Goal: Task Accomplishment & Management: Complete application form

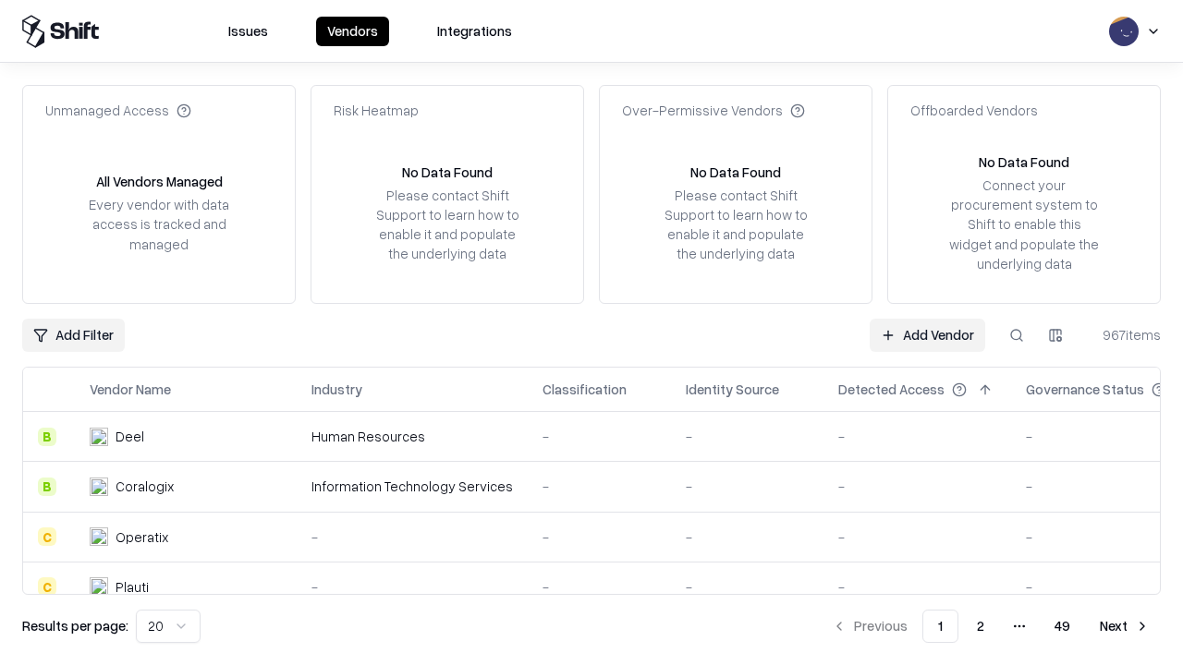
click at [927, 334] on link "Add Vendor" at bounding box center [926, 335] width 115 height 33
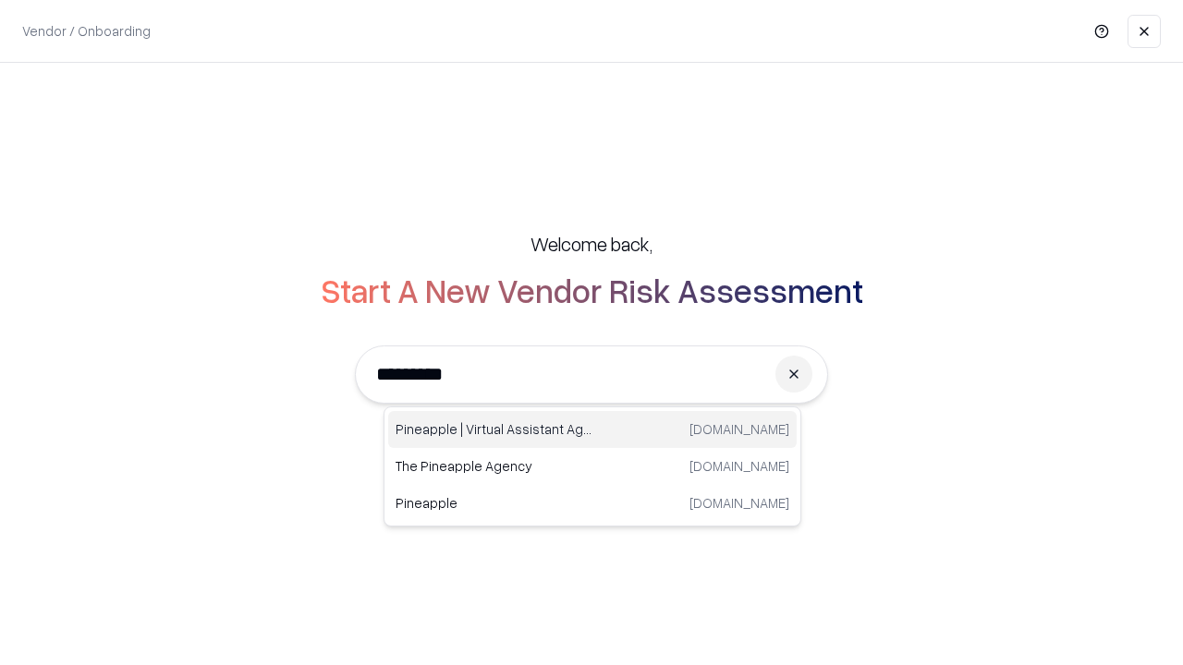
click at [592, 430] on div "Pineapple | Virtual Assistant Agency [DOMAIN_NAME]" at bounding box center [592, 429] width 408 height 37
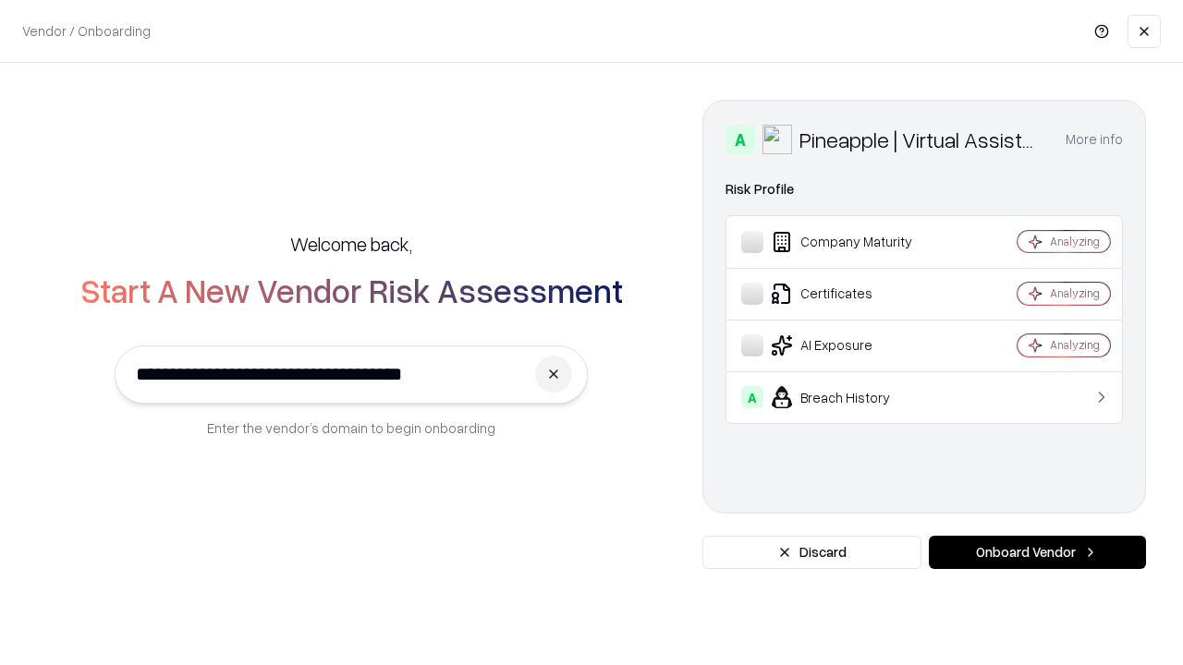
type input "**********"
click at [1037, 553] on button "Onboard Vendor" at bounding box center [1037, 552] width 217 height 33
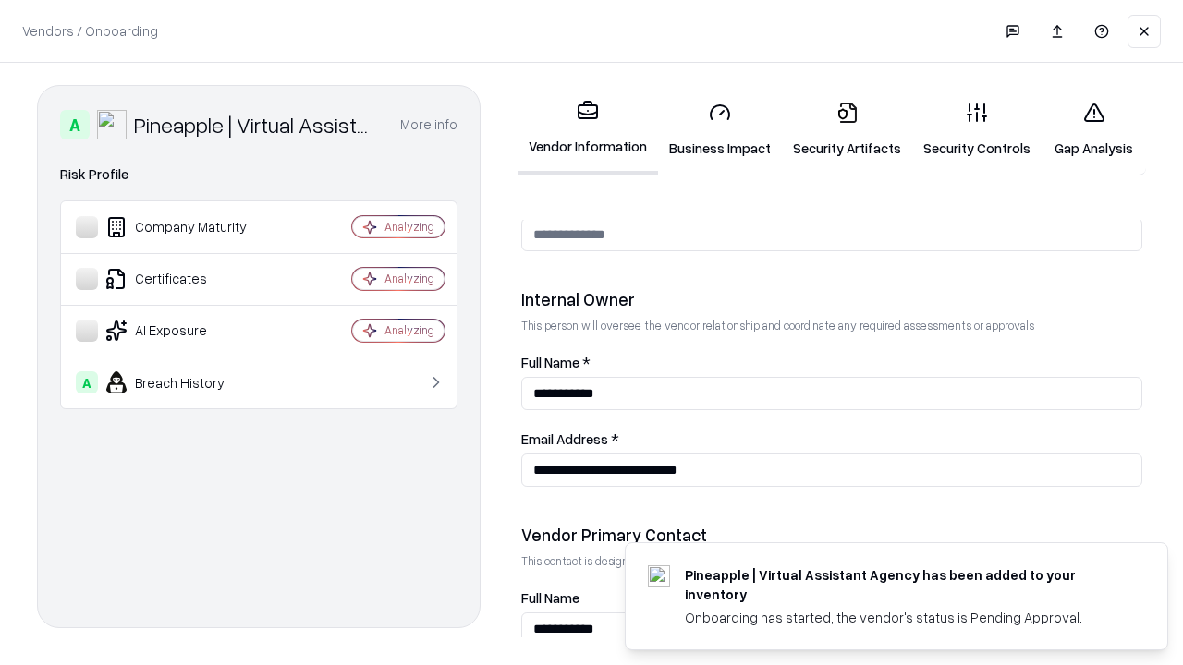
scroll to position [957, 0]
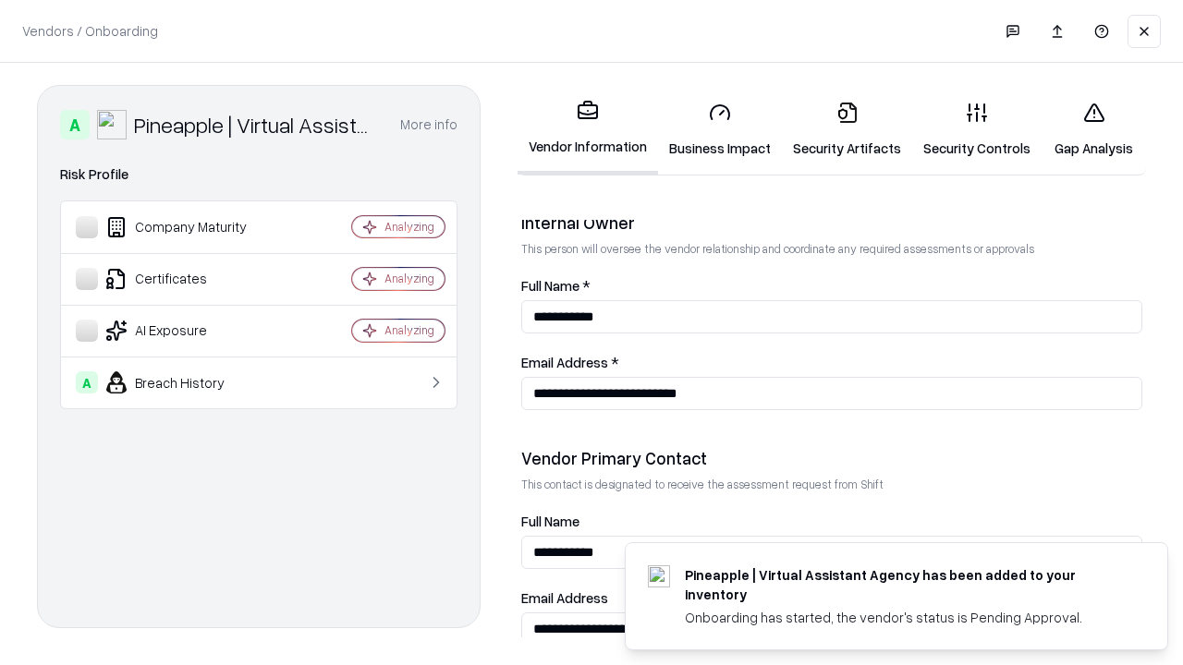
click at [720, 129] on link "Business Impact" at bounding box center [720, 130] width 124 height 86
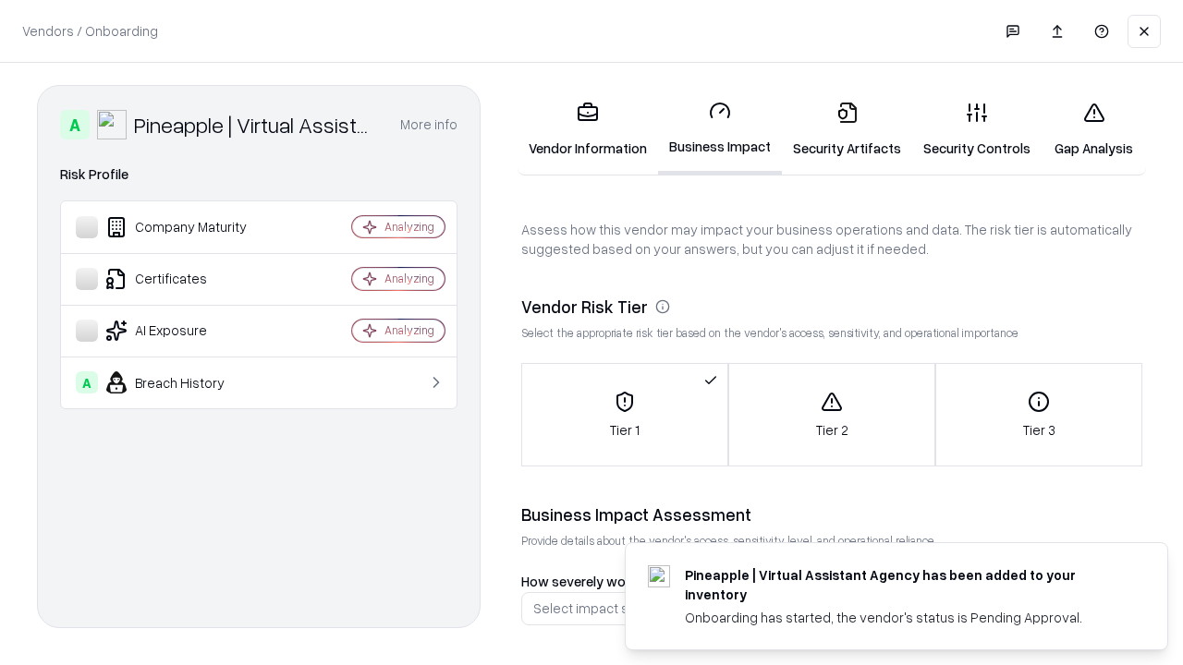
click at [846, 129] on link "Security Artifacts" at bounding box center [847, 130] width 130 height 86
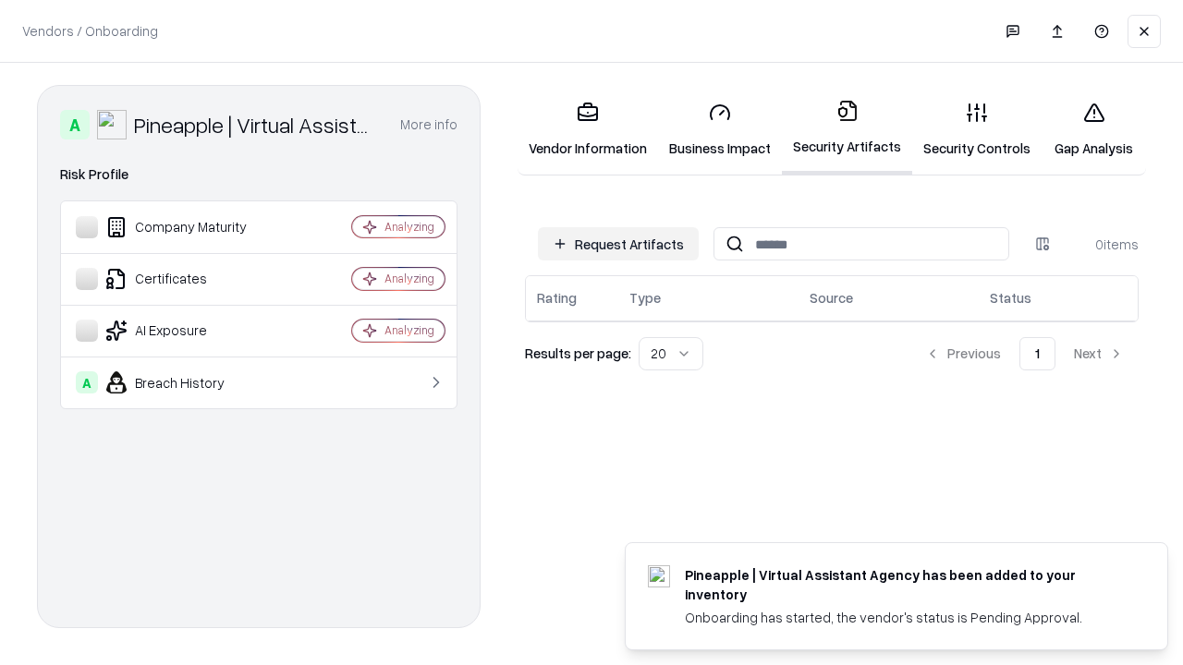
click at [618, 244] on button "Request Artifacts" at bounding box center [618, 243] width 161 height 33
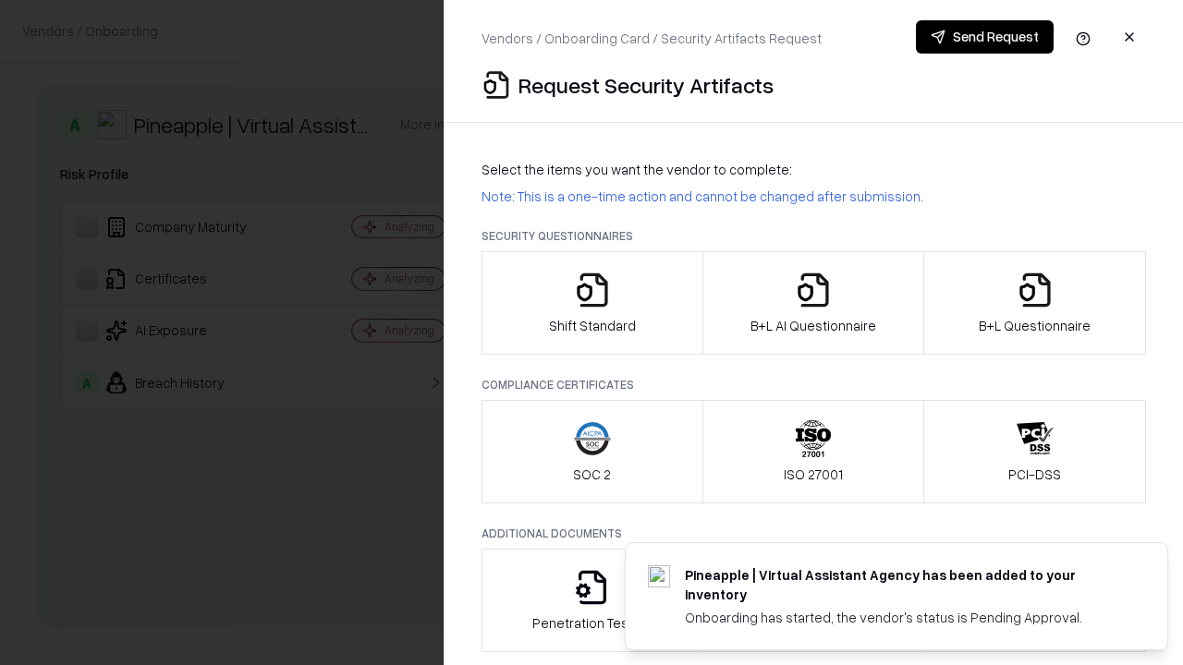
click at [591, 303] on icon "button" at bounding box center [592, 290] width 37 height 37
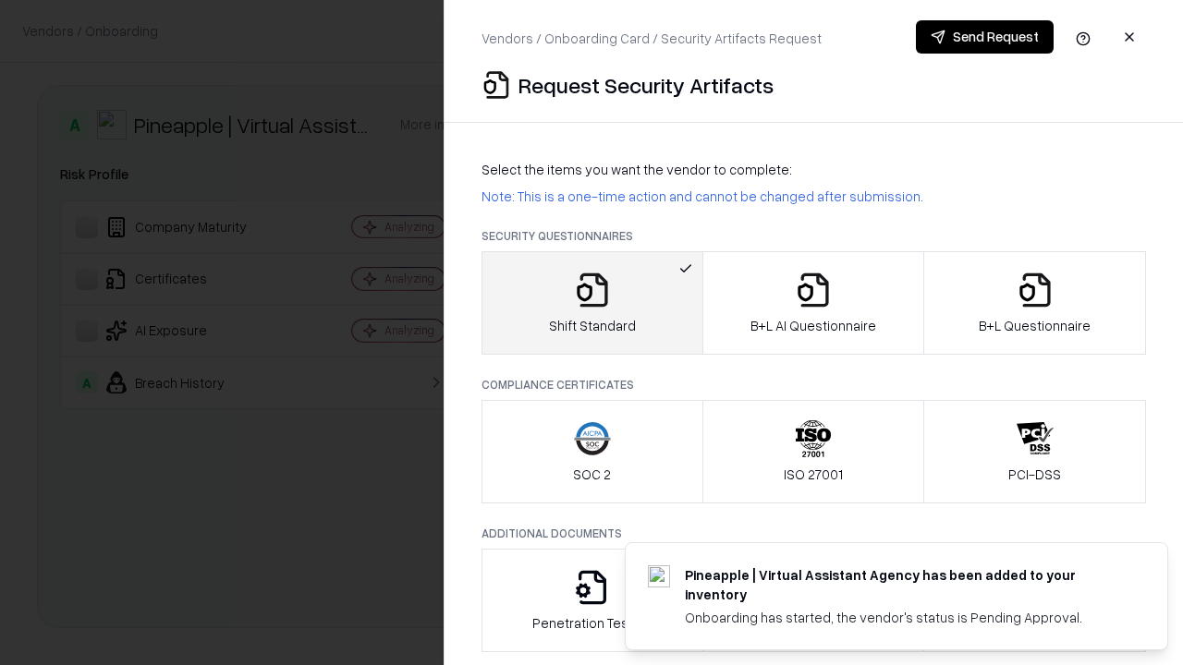
click at [984, 37] on button "Send Request" at bounding box center [985, 36] width 138 height 33
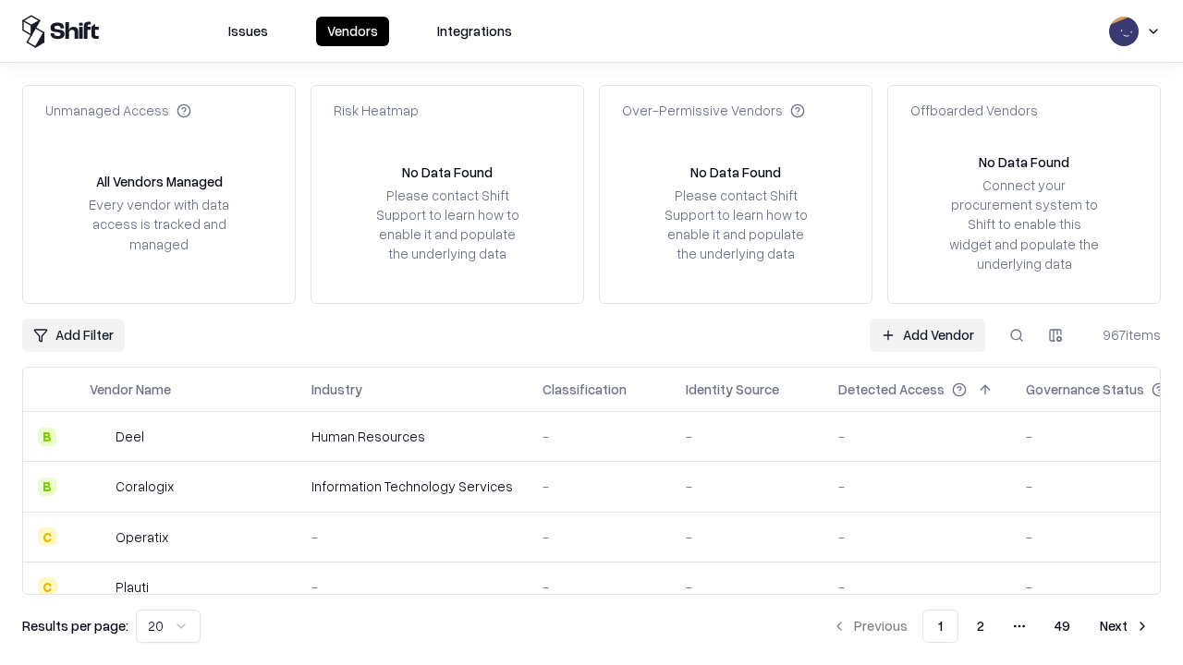
click at [1016, 334] on button at bounding box center [1016, 335] width 33 height 33
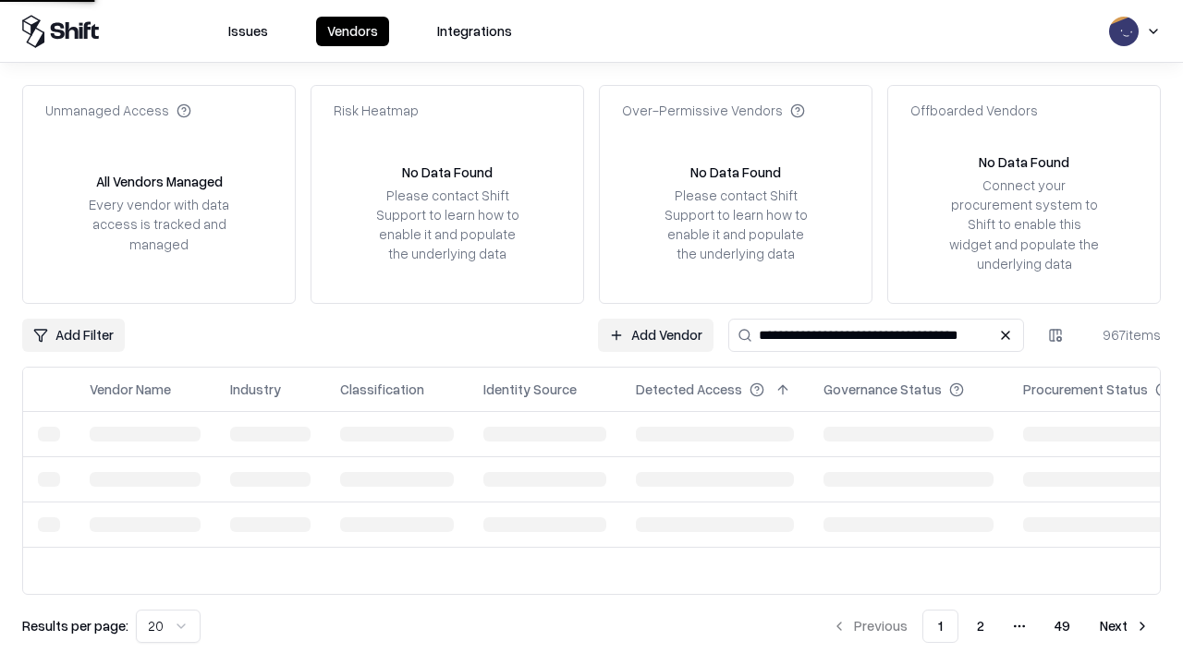
type input "**********"
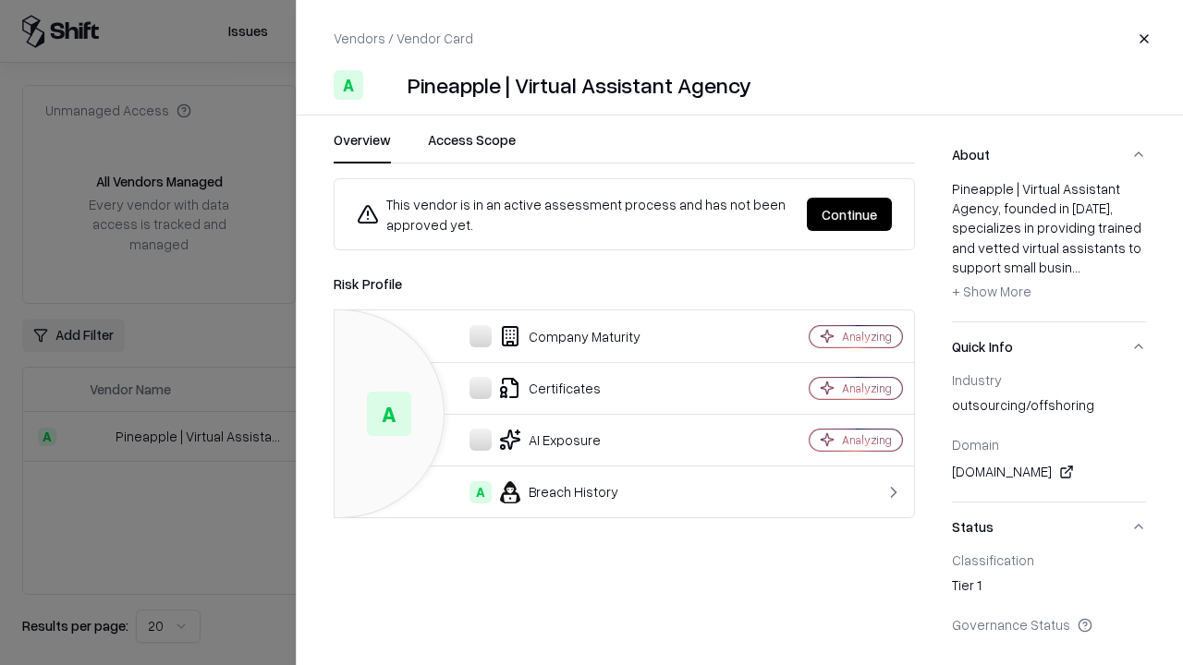
click at [849, 214] on button "Continue" at bounding box center [849, 214] width 85 height 33
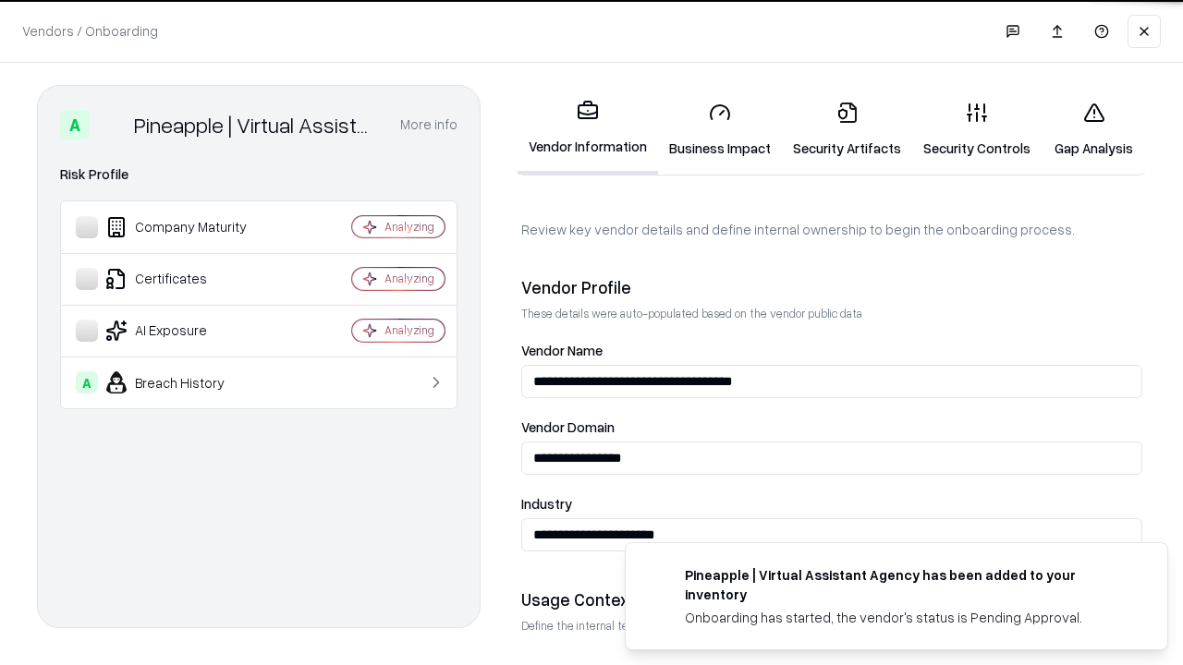
click at [846, 129] on link "Security Artifacts" at bounding box center [847, 130] width 130 height 86
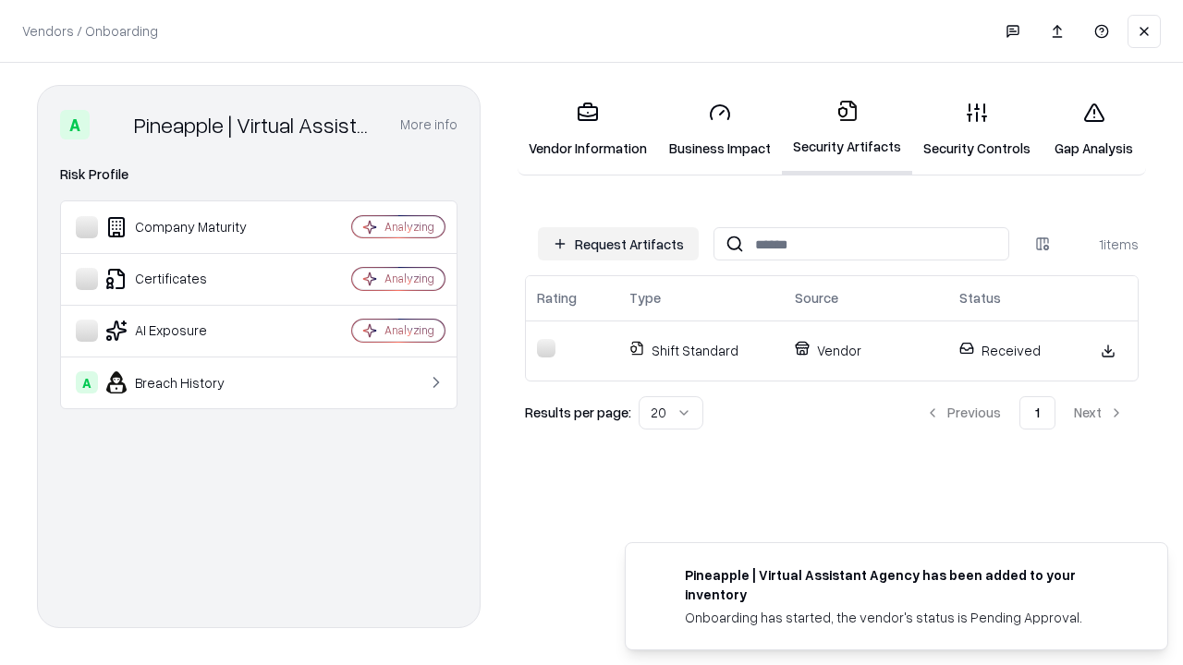
click at [1093, 129] on link "Gap Analysis" at bounding box center [1093, 130] width 104 height 86
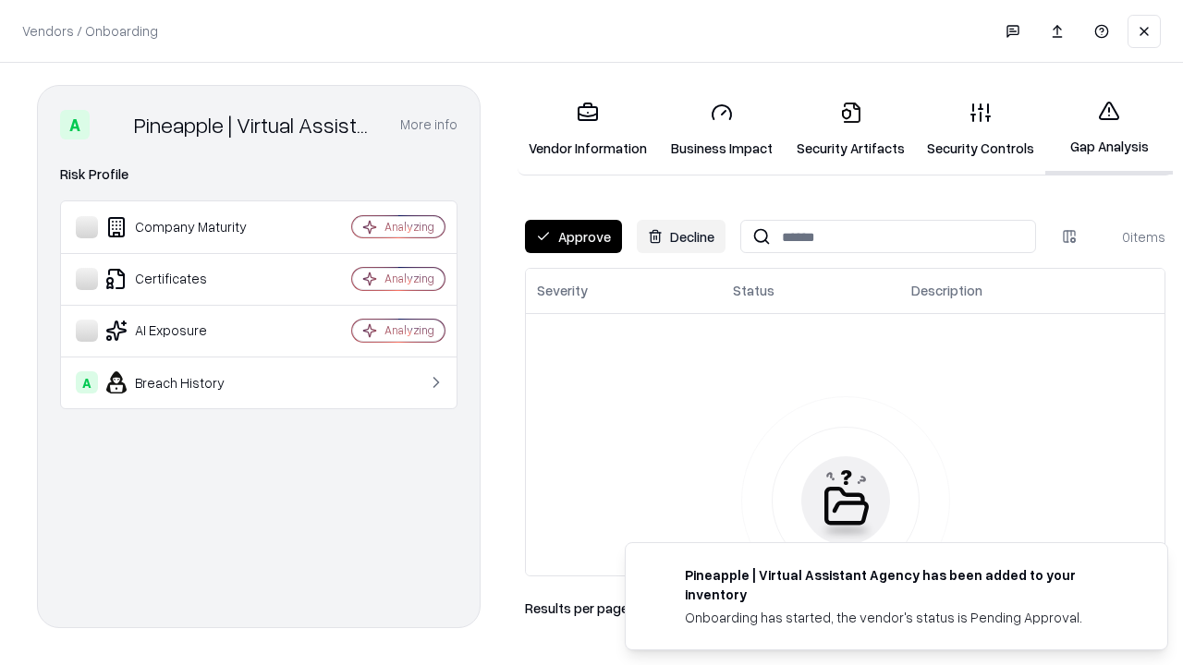
click at [573, 237] on button "Approve" at bounding box center [573, 236] width 97 height 33
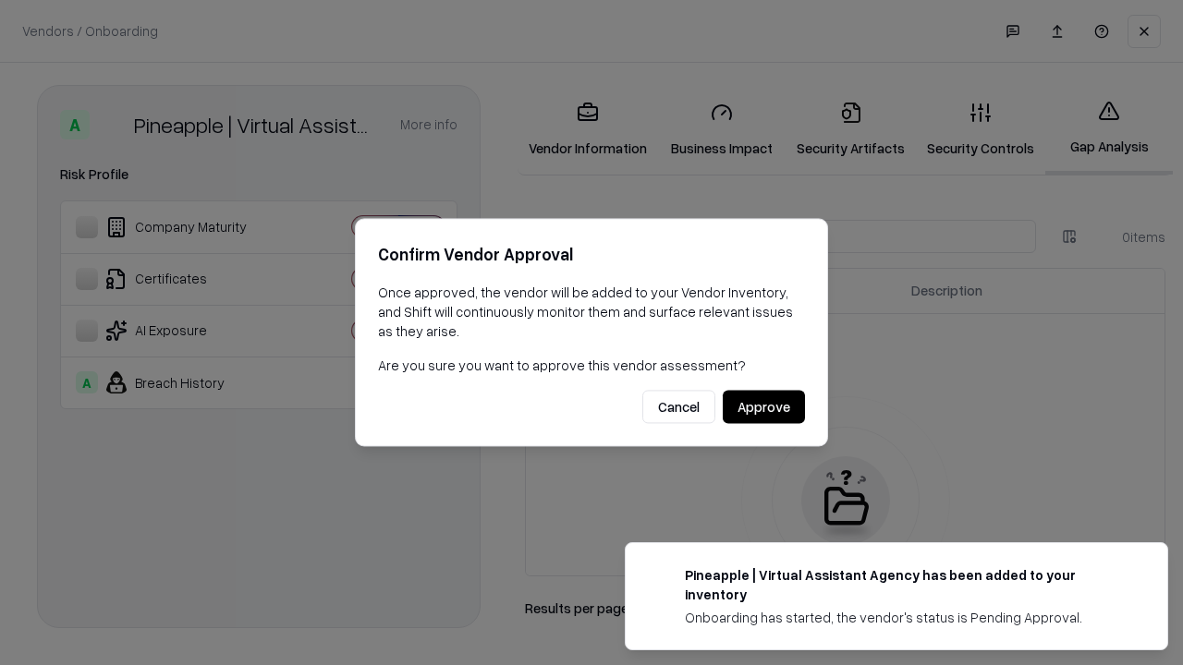
click at [763, 407] on button "Approve" at bounding box center [764, 407] width 82 height 33
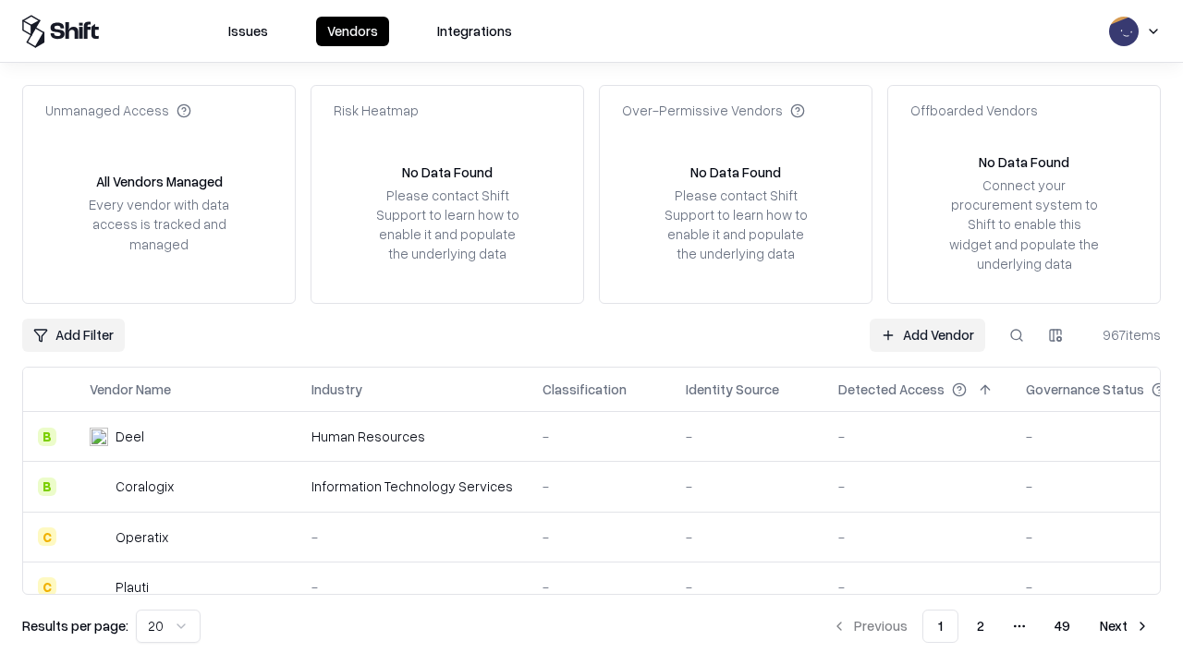
type input "**********"
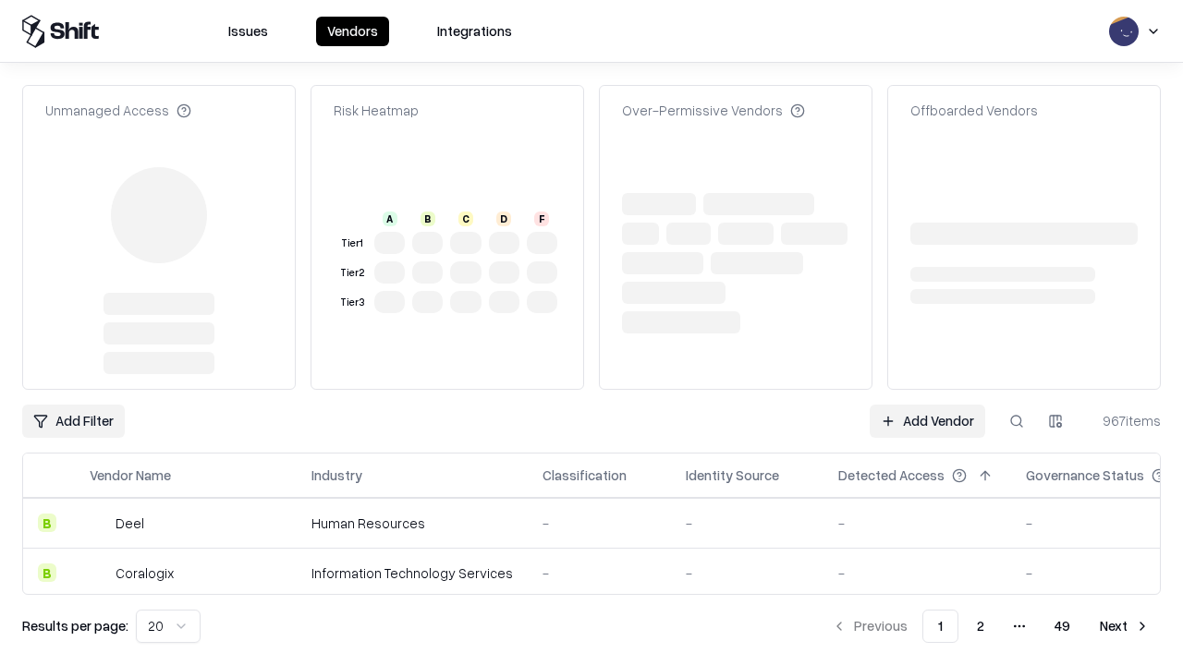
click at [927, 405] on link "Add Vendor" at bounding box center [926, 421] width 115 height 33
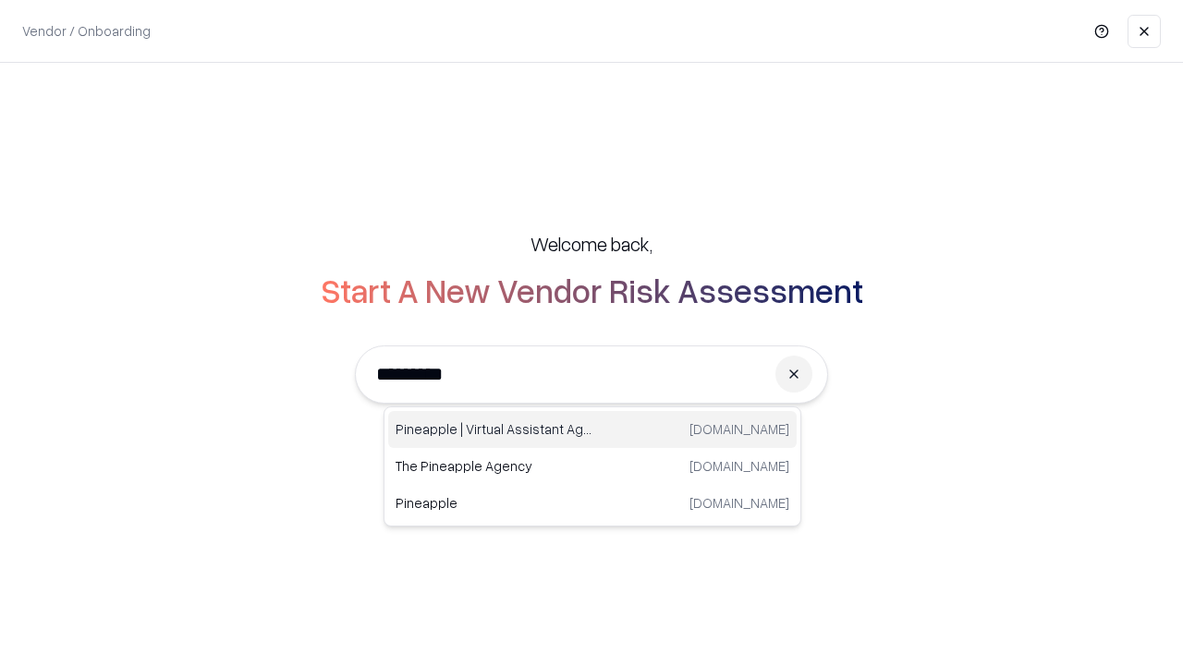
click at [592, 430] on div "Pineapple | Virtual Assistant Agency [DOMAIN_NAME]" at bounding box center [592, 429] width 408 height 37
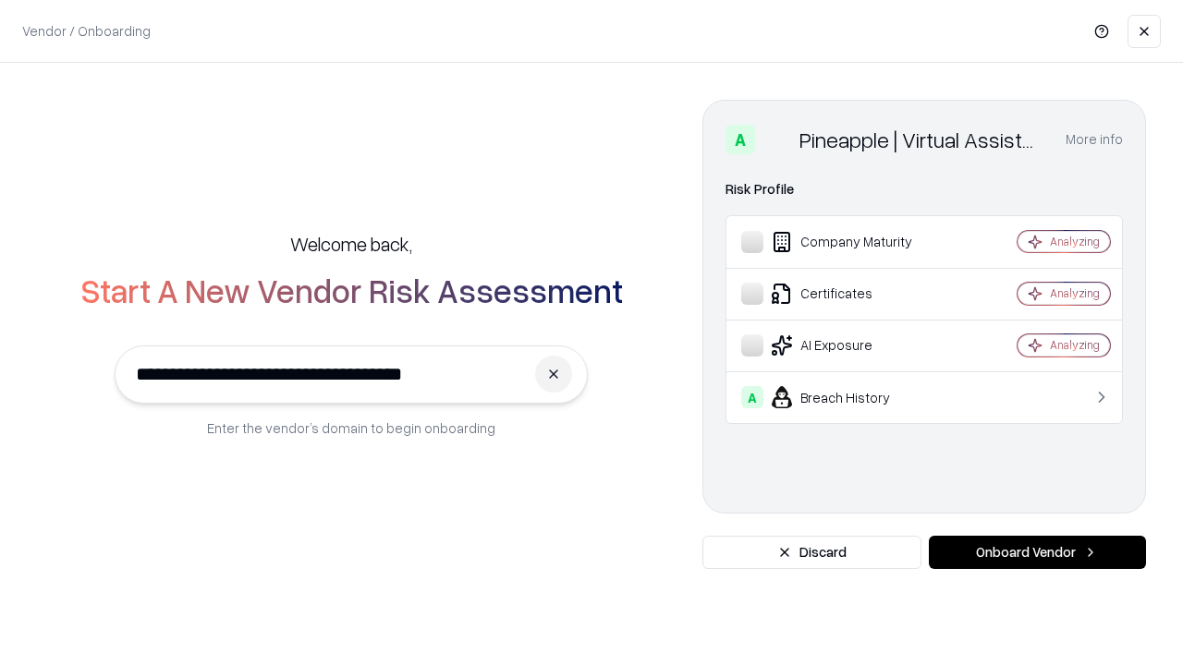
type input "**********"
click at [1037, 553] on button "Onboard Vendor" at bounding box center [1037, 552] width 217 height 33
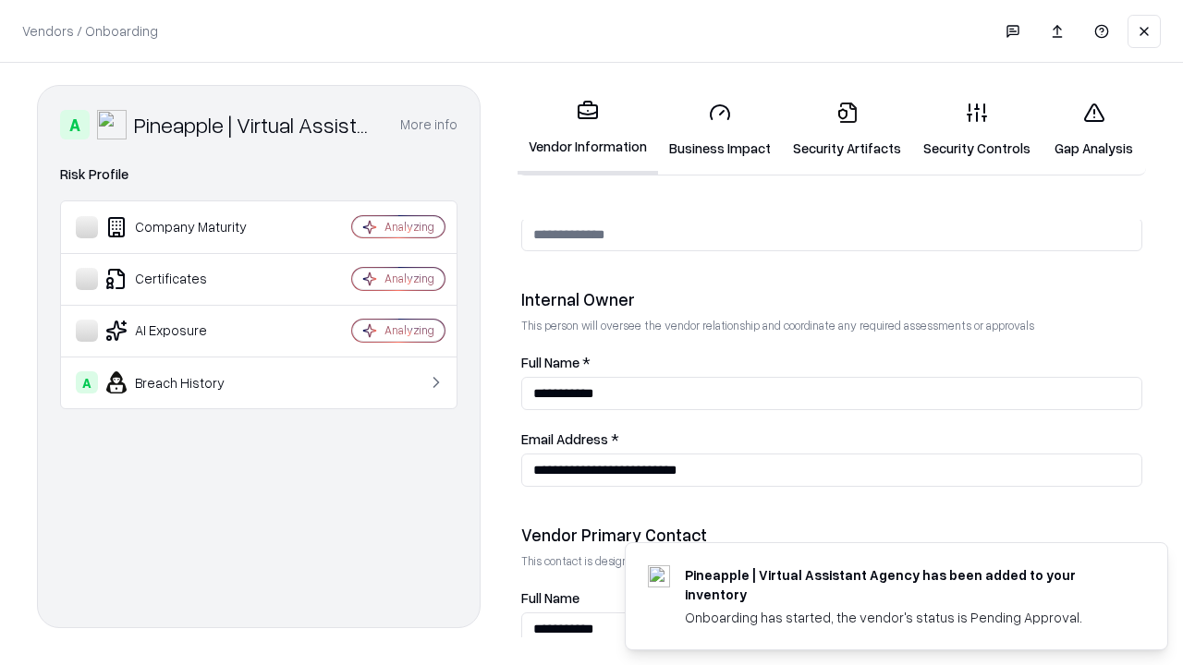
scroll to position [957, 0]
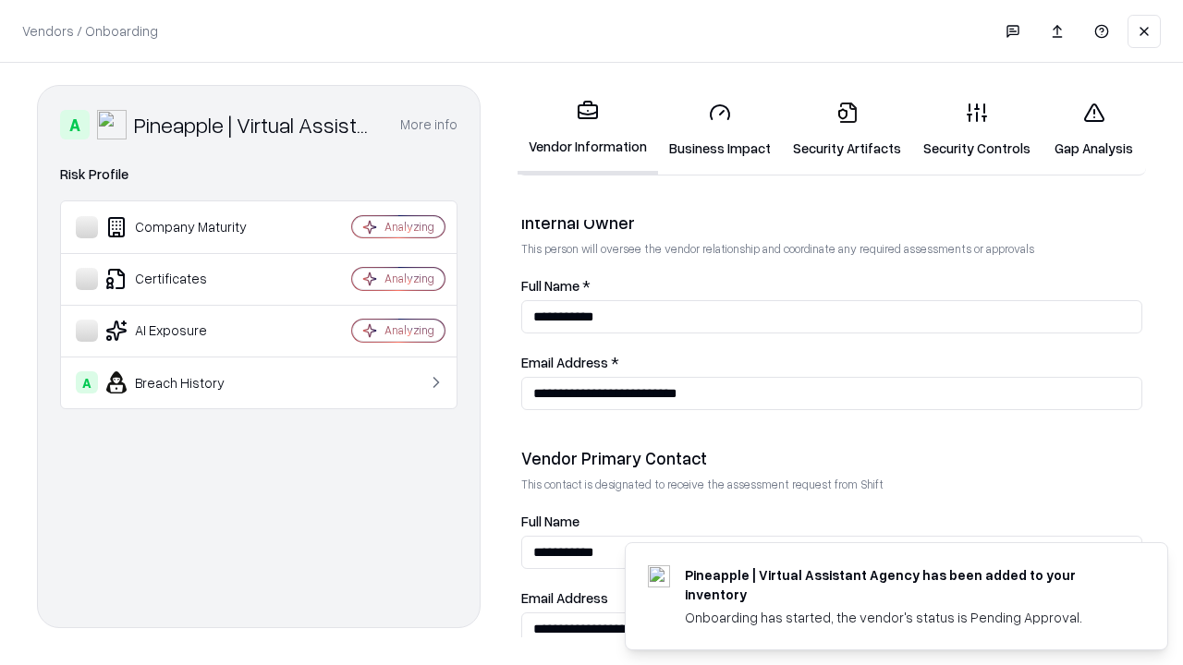
click at [1093, 129] on link "Gap Analysis" at bounding box center [1093, 130] width 104 height 86
